Goal: Transaction & Acquisition: Purchase product/service

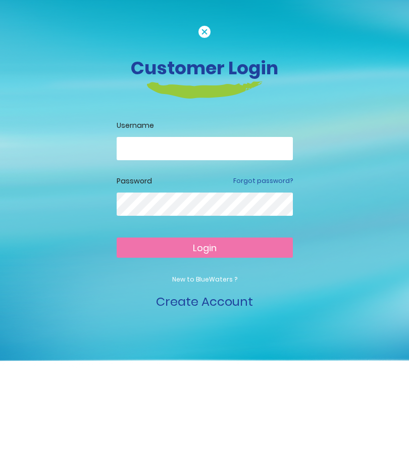
click at [183, 151] on input "email" at bounding box center [205, 148] width 176 height 23
type input "**********"
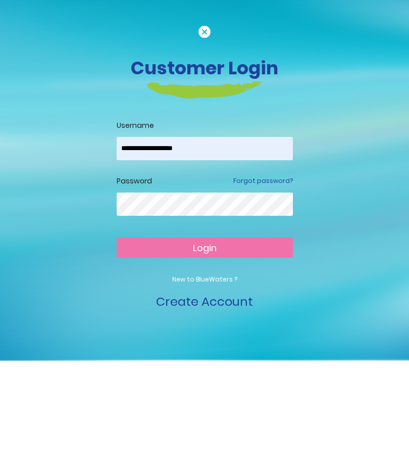
click at [252, 250] on button "Login" at bounding box center [205, 248] width 176 height 20
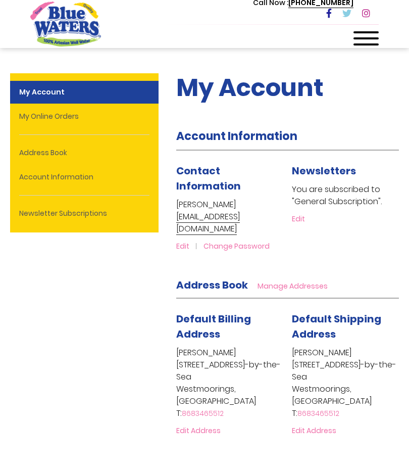
click at [82, 119] on link "My Online Orders" at bounding box center [84, 116] width 149 height 23
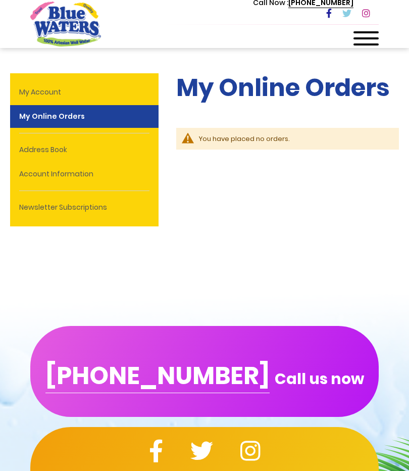
click at [75, 97] on link "My Account" at bounding box center [84, 92] width 149 height 23
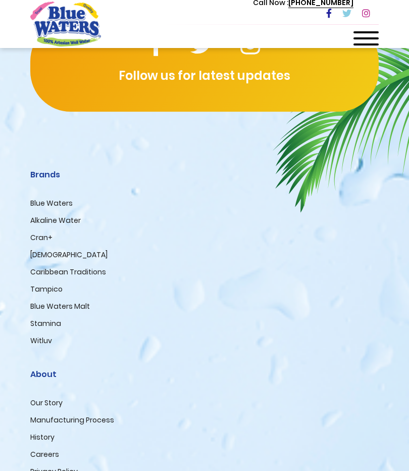
scroll to position [589, 0]
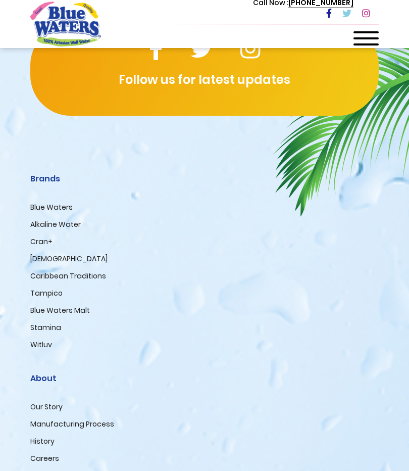
click at [68, 202] on link "Blue Waters" at bounding box center [51, 207] width 42 height 10
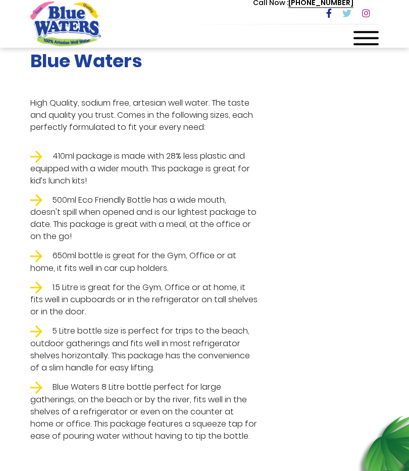
scroll to position [344, 0]
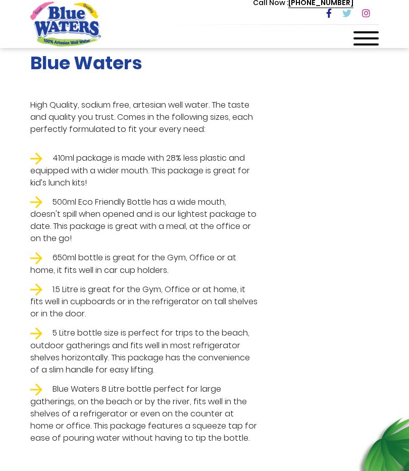
click at [114, 165] on li "410ml package is made with 28% less plastic and equipped with a wider mouth. Th…" at bounding box center [143, 170] width 227 height 37
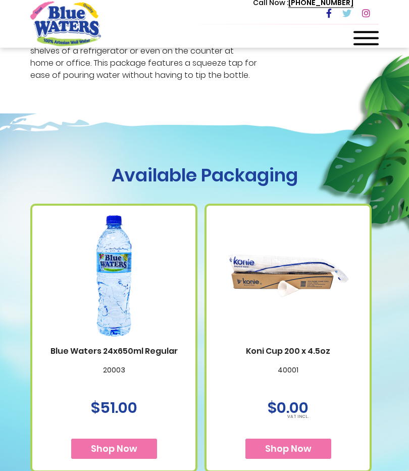
scroll to position [708, 0]
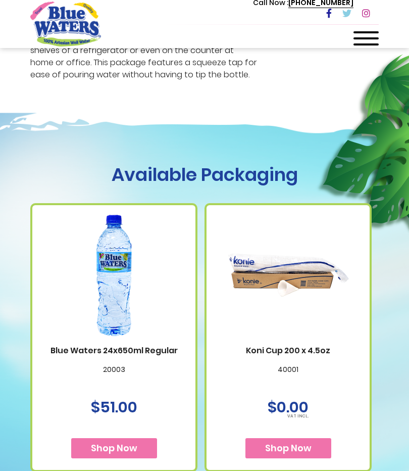
click at [126, 445] on span "Shop Now" at bounding box center [114, 448] width 46 height 13
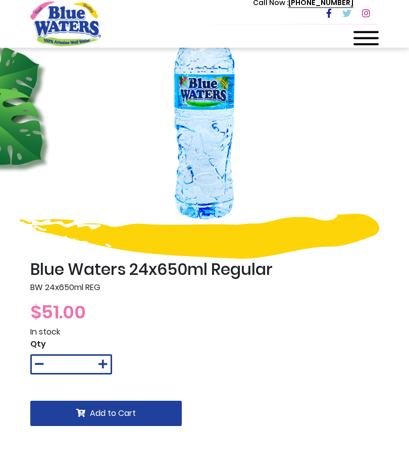
scroll to position [66, 0]
click at [109, 363] on button at bounding box center [103, 364] width 15 height 17
click at [107, 363] on icon at bounding box center [103, 364] width 9 height 10
click at [107, 366] on icon at bounding box center [103, 364] width 9 height 10
type input "*"
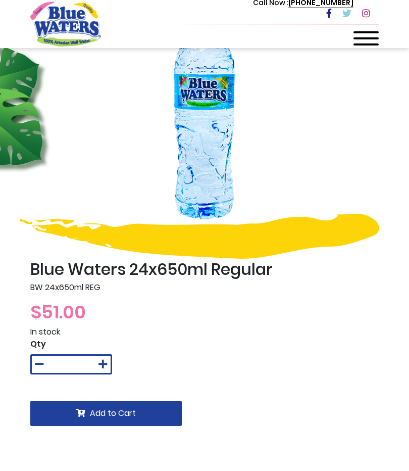
click at [140, 415] on button "Add to Cart" at bounding box center [106, 413] width 152 height 25
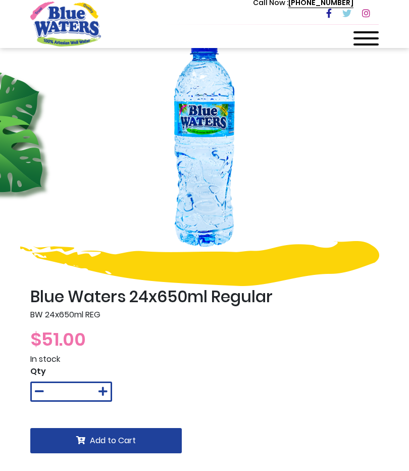
click at [136, 440] on button "Add to Cart" at bounding box center [106, 440] width 152 height 25
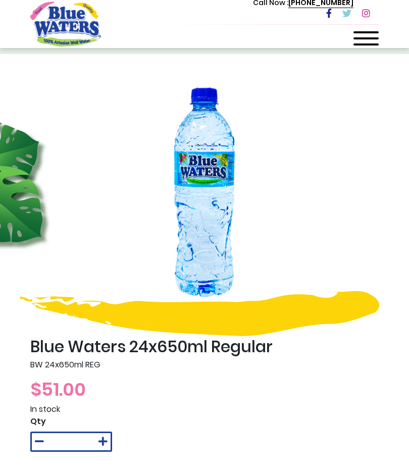
scroll to position [0, 0]
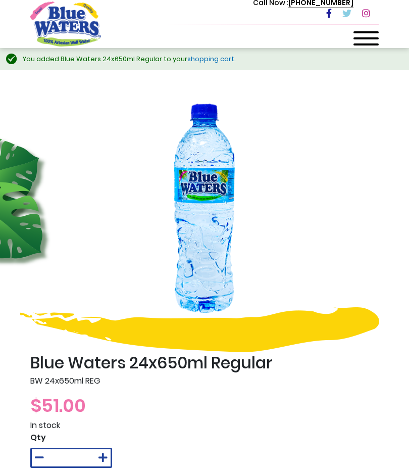
click at [215, 63] on link "shopping cart" at bounding box center [210, 59] width 47 height 10
click at [207, 62] on link "shopping cart" at bounding box center [210, 59] width 47 height 10
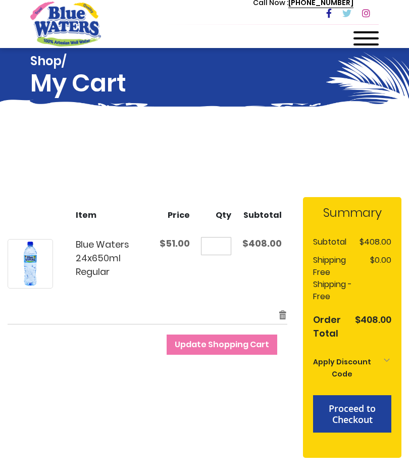
click at [223, 244] on input "*" at bounding box center [216, 246] width 30 height 18
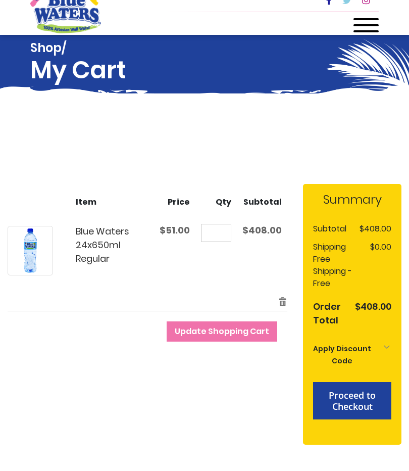
type input "*"
click at [273, 237] on span "$408.00" at bounding box center [262, 243] width 39 height 13
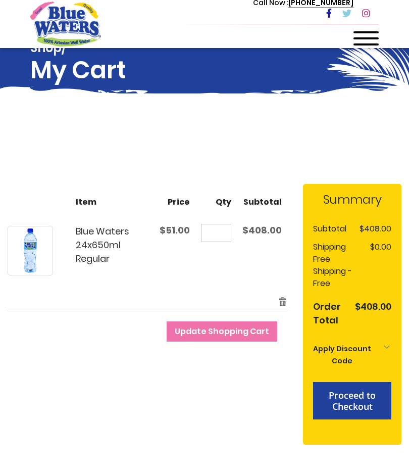
click at [241, 327] on span "Update Shopping Cart" at bounding box center [222, 331] width 95 height 12
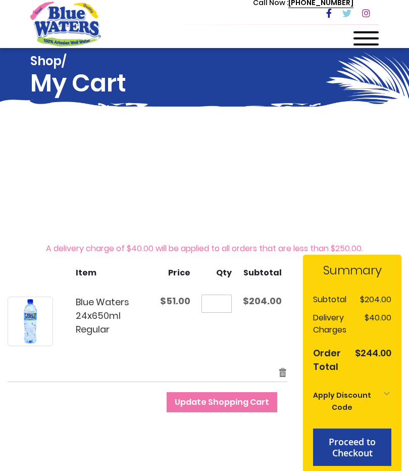
scroll to position [2, 0]
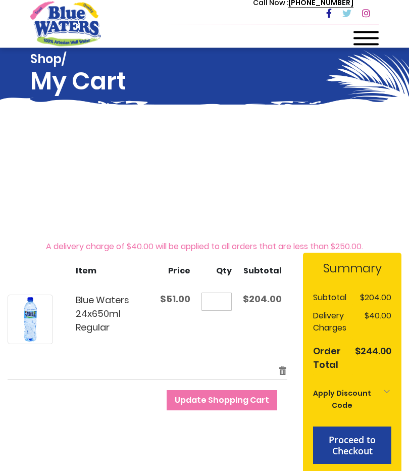
click at [390, 398] on div "Apply Discount Code" at bounding box center [352, 400] width 78 height 34
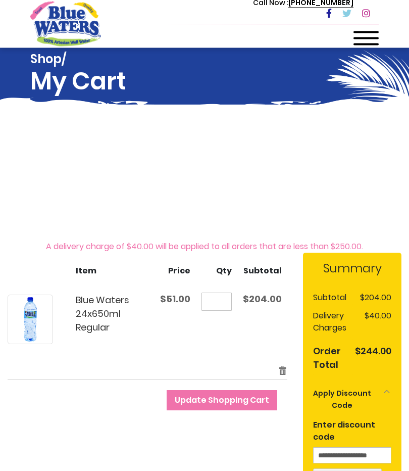
scroll to position [2, 0]
click at [243, 466] on form "Shopping Cart Items Item Price Qty Subtotal Blue Waters 24x650ml Regular $51.00…" at bounding box center [156, 419] width 296 height 332
click at [386, 398] on div "Apply Discount Code" at bounding box center [352, 399] width 78 height 34
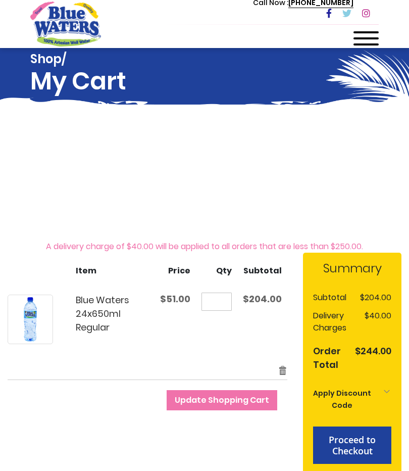
click at [364, 449] on span "Proceed to Checkout" at bounding box center [352, 445] width 47 height 23
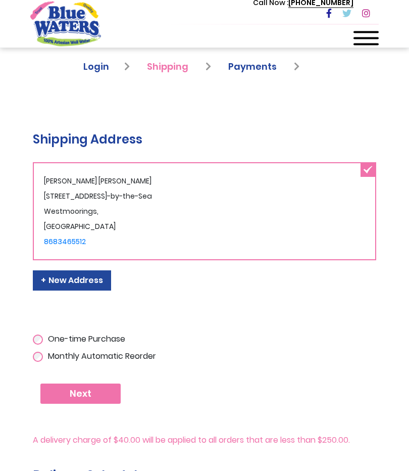
scroll to position [125, 0]
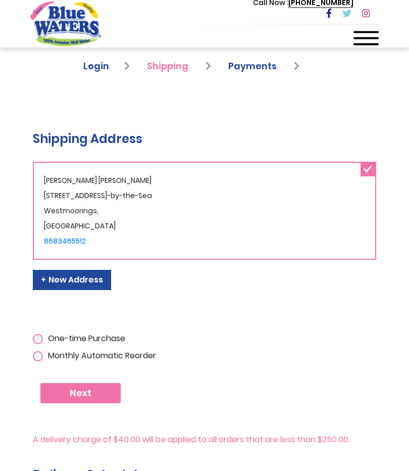
click at [97, 392] on button "Next" at bounding box center [80, 394] width 80 height 20
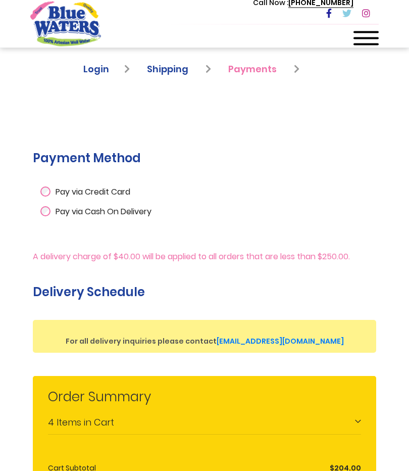
scroll to position [118, 0]
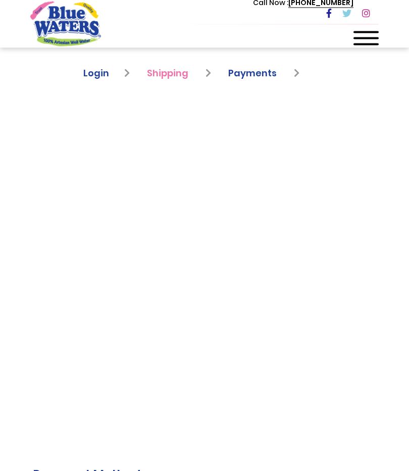
scroll to position [172, 0]
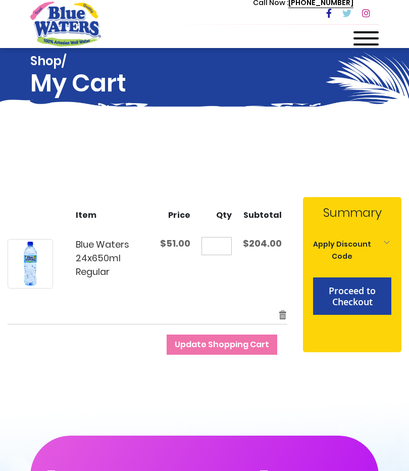
scroll to position [49, 0]
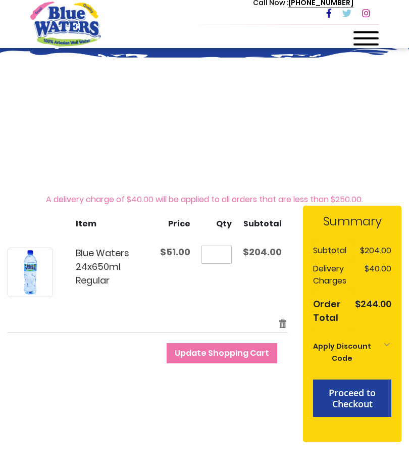
click at [234, 355] on span "Update Shopping Cart" at bounding box center [222, 353] width 95 height 12
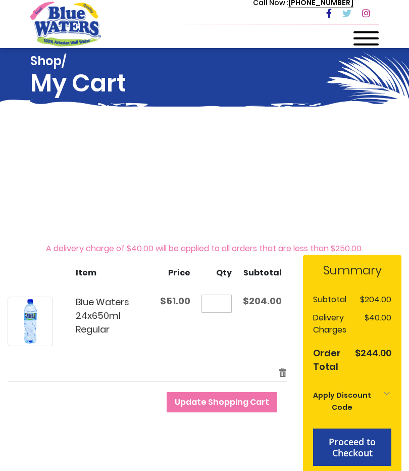
click at [221, 307] on input "*" at bounding box center [217, 304] width 30 height 18
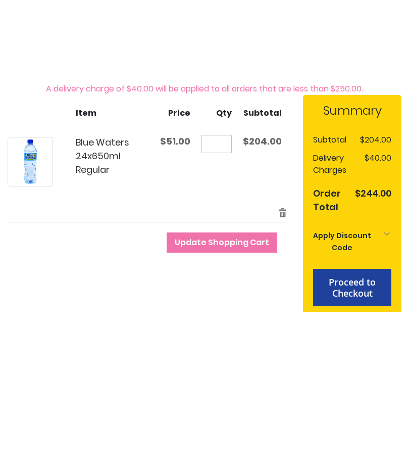
type input "*"
click at [252, 396] on span "Update Shopping Cart" at bounding box center [222, 402] width 95 height 12
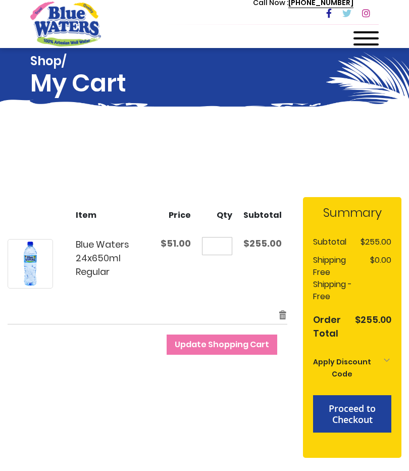
scroll to position [13, 0]
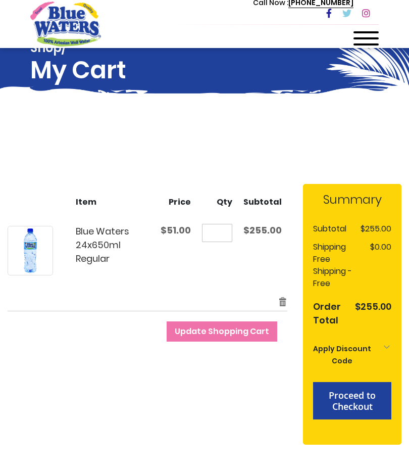
click at [367, 399] on span "Proceed to Checkout" at bounding box center [352, 400] width 47 height 23
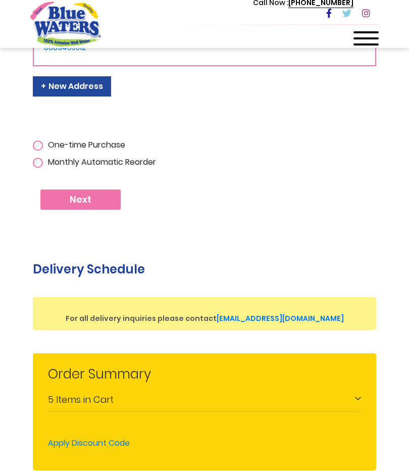
scroll to position [320, 0]
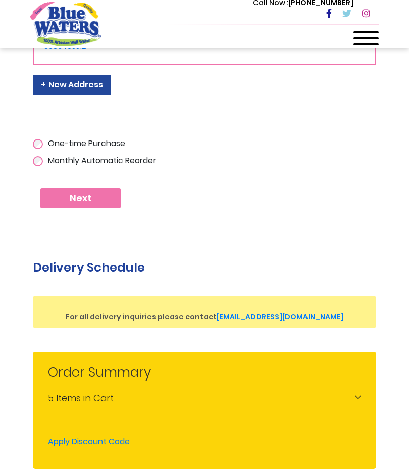
click at [106, 201] on button "Next" at bounding box center [80, 198] width 80 height 20
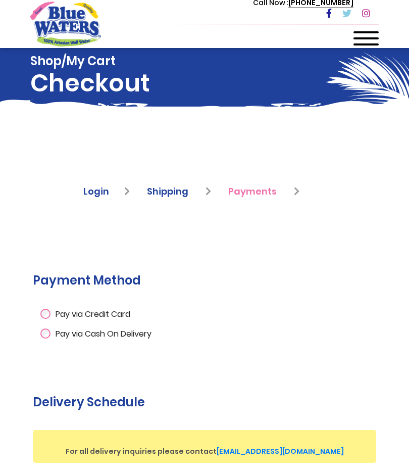
click at [102, 312] on span "Pay via Credit Card" at bounding box center [93, 314] width 75 height 12
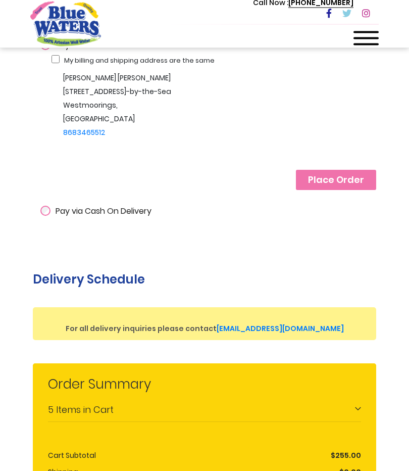
scroll to position [269, 0]
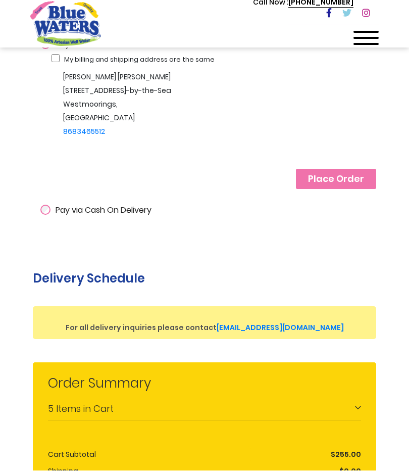
click at [350, 179] on span "Place Order" at bounding box center [336, 179] width 56 height 11
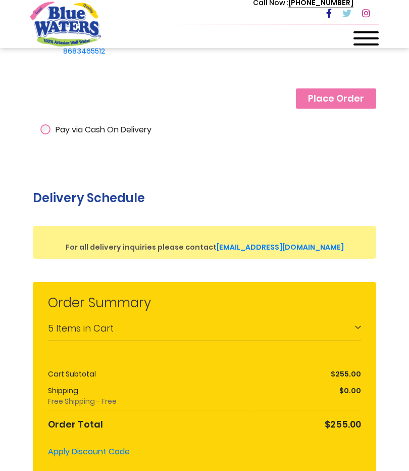
scroll to position [349, 0]
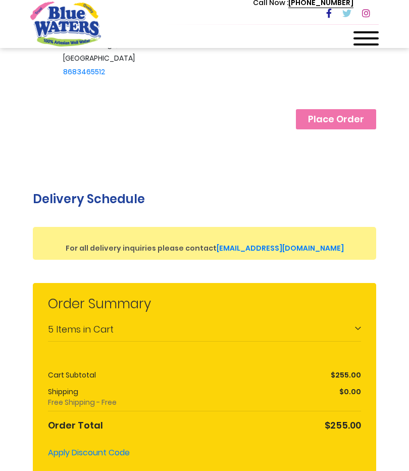
scroll to position [367, 0]
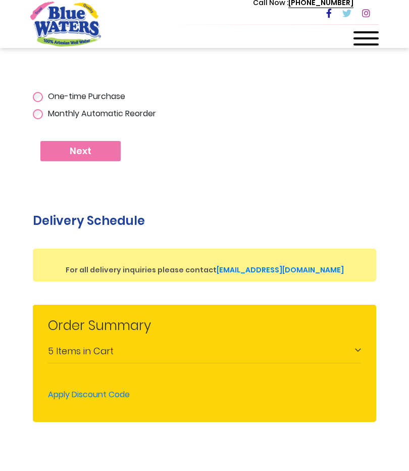
click at [100, 158] on button "Next" at bounding box center [80, 151] width 80 height 20
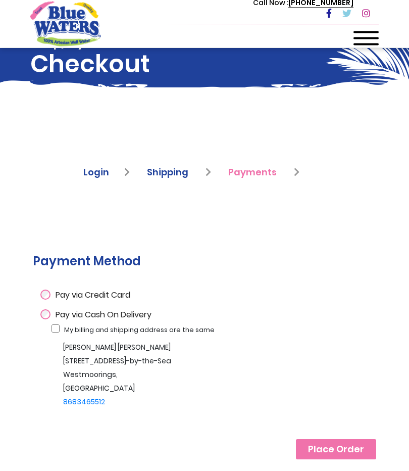
scroll to position [30, 0]
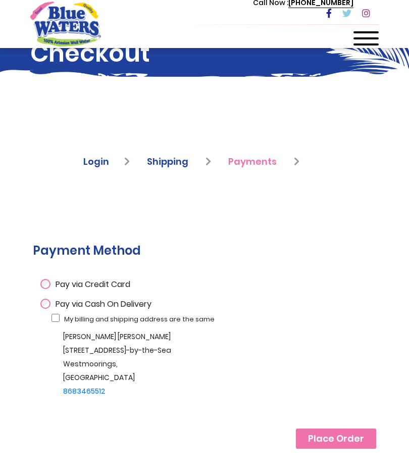
click at [342, 439] on span "Place Order" at bounding box center [336, 438] width 56 height 11
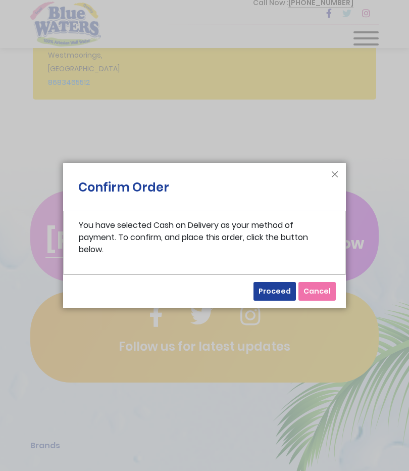
scroll to position [945, 0]
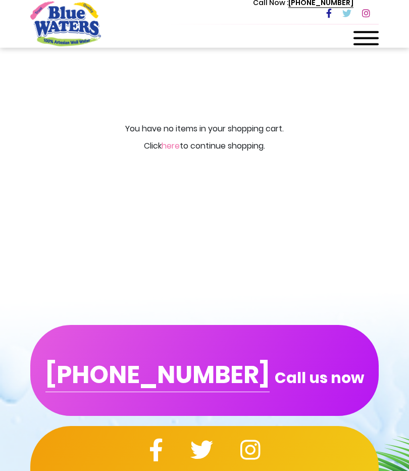
scroll to position [56, 0]
